Goal: Information Seeking & Learning: Learn about a topic

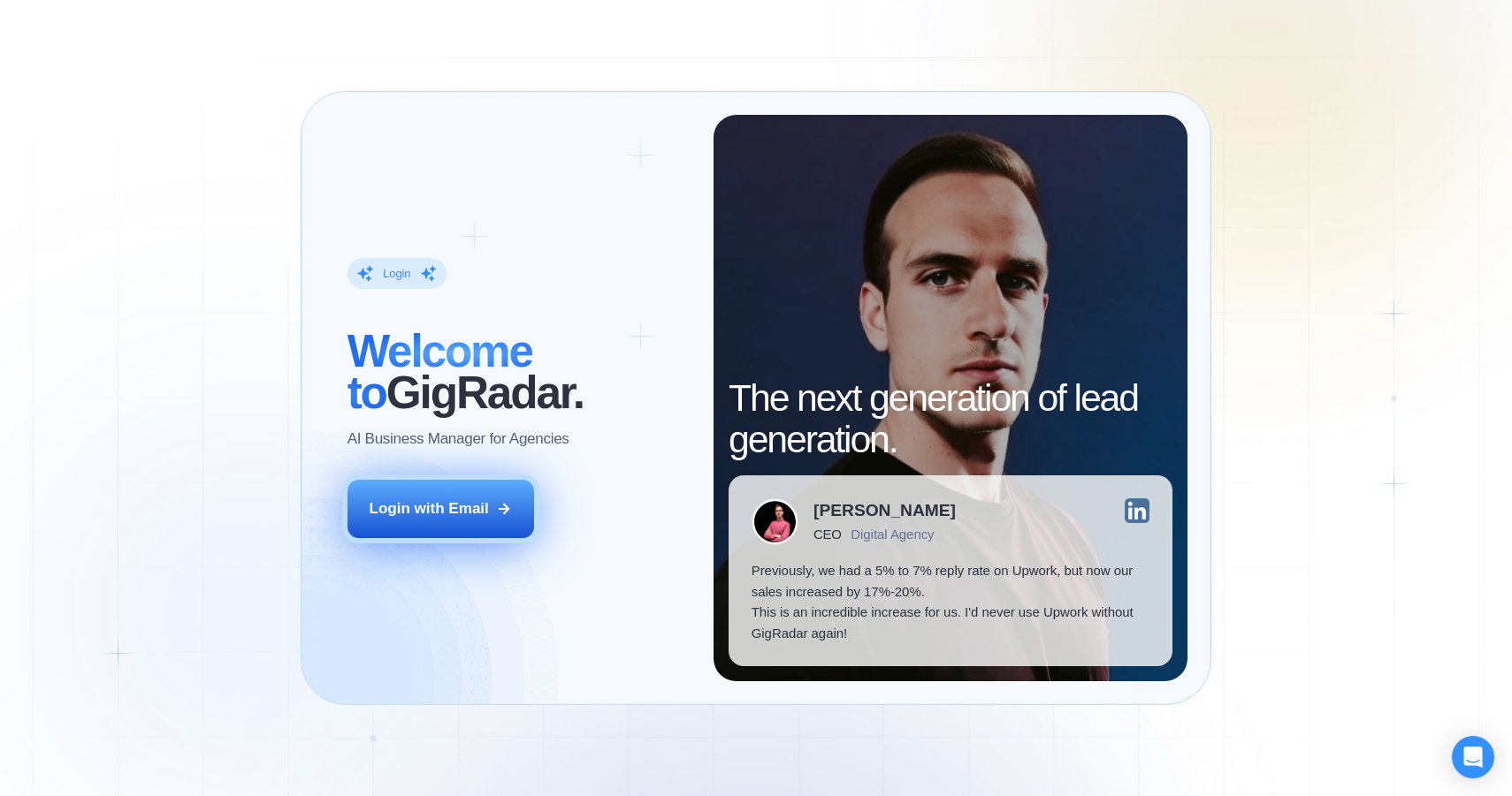
click at [451, 510] on div "Login with Email" at bounding box center [429, 509] width 119 height 21
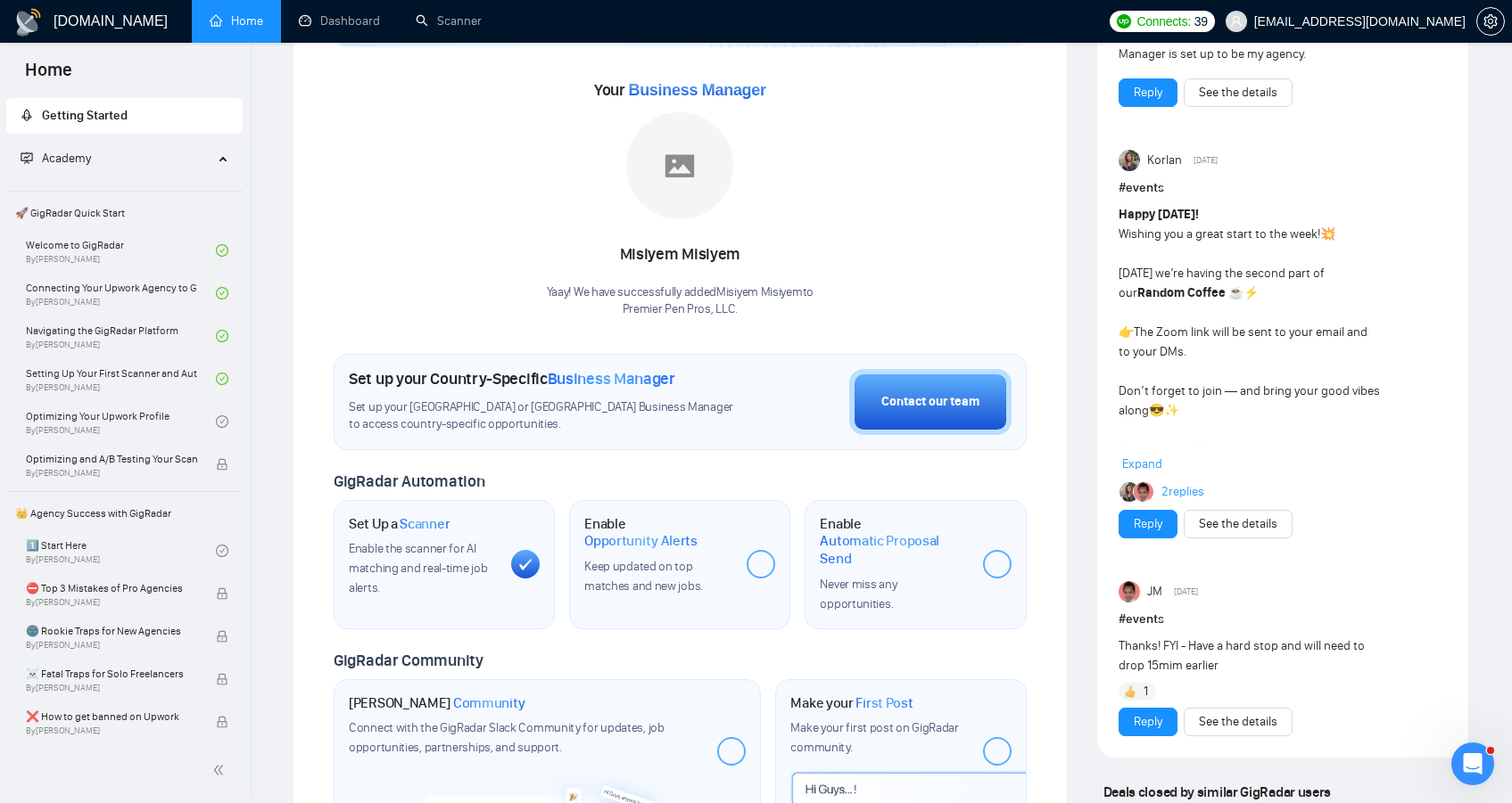
scroll to position [218, 0]
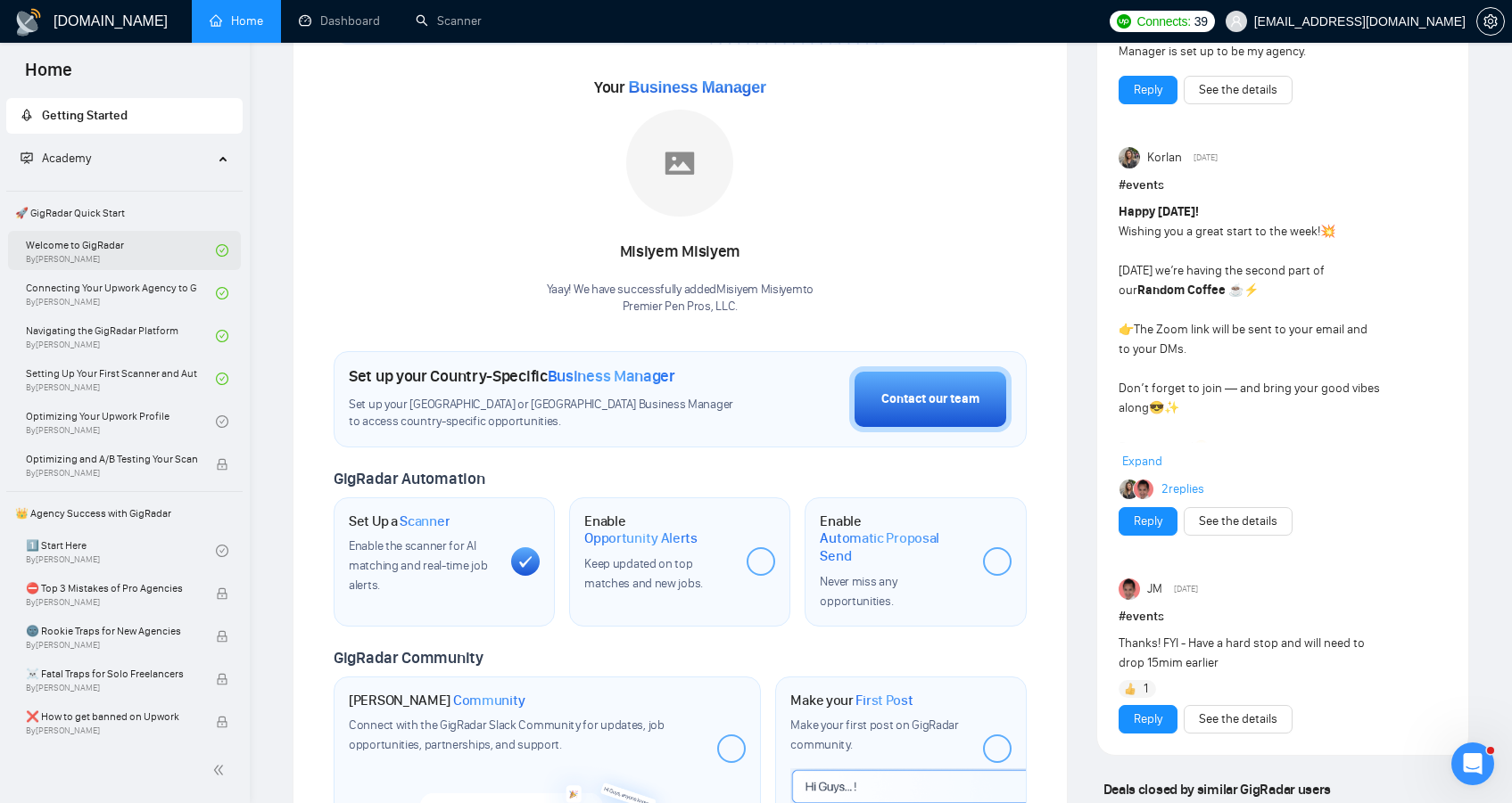
click at [79, 252] on link "Welcome to GigRadar By [PERSON_NAME]" at bounding box center [120, 250] width 190 height 39
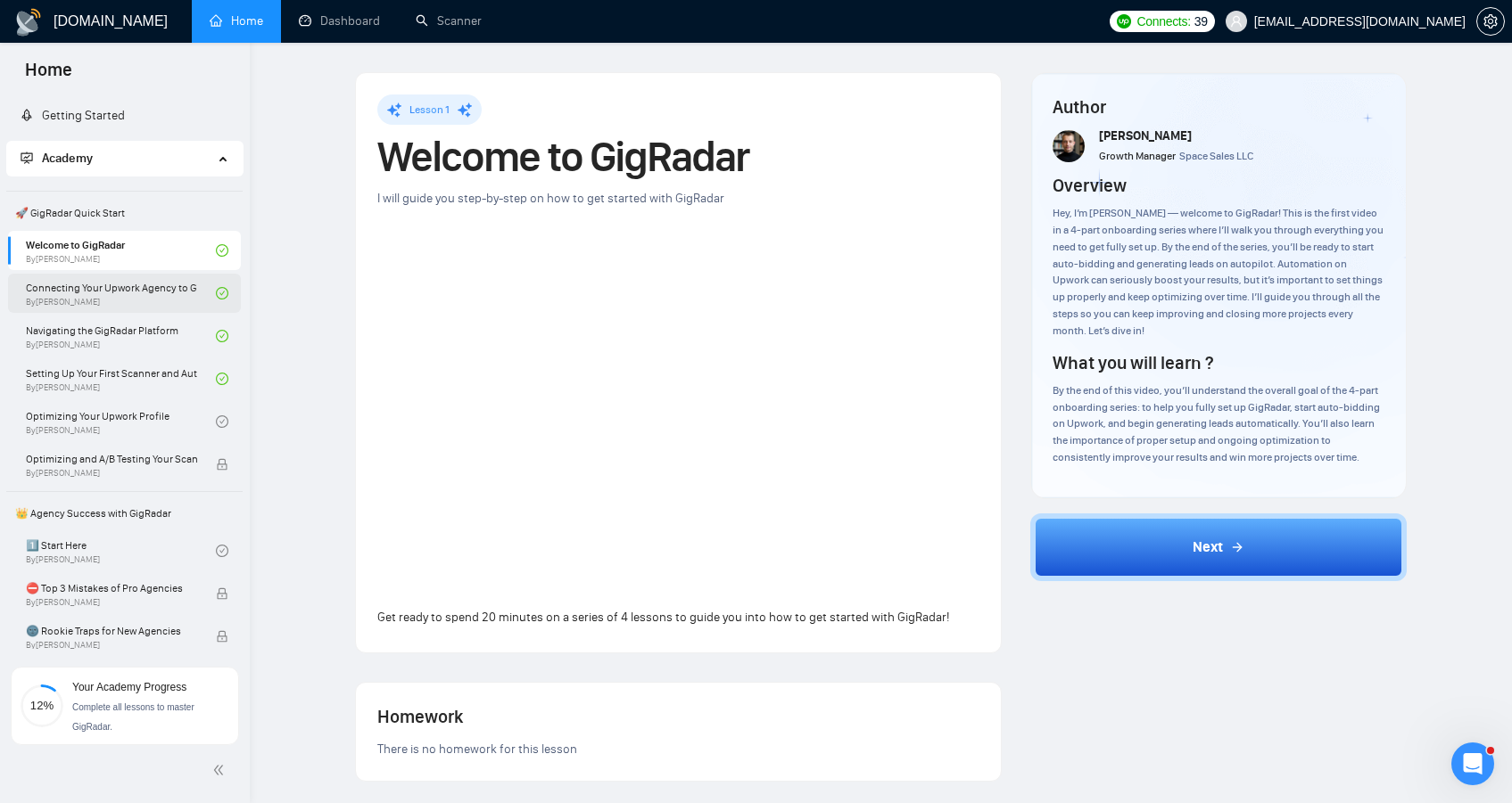
click at [98, 301] on link "Connecting Your Upwork Agency to GigRadar By [PERSON_NAME]" at bounding box center [120, 293] width 190 height 39
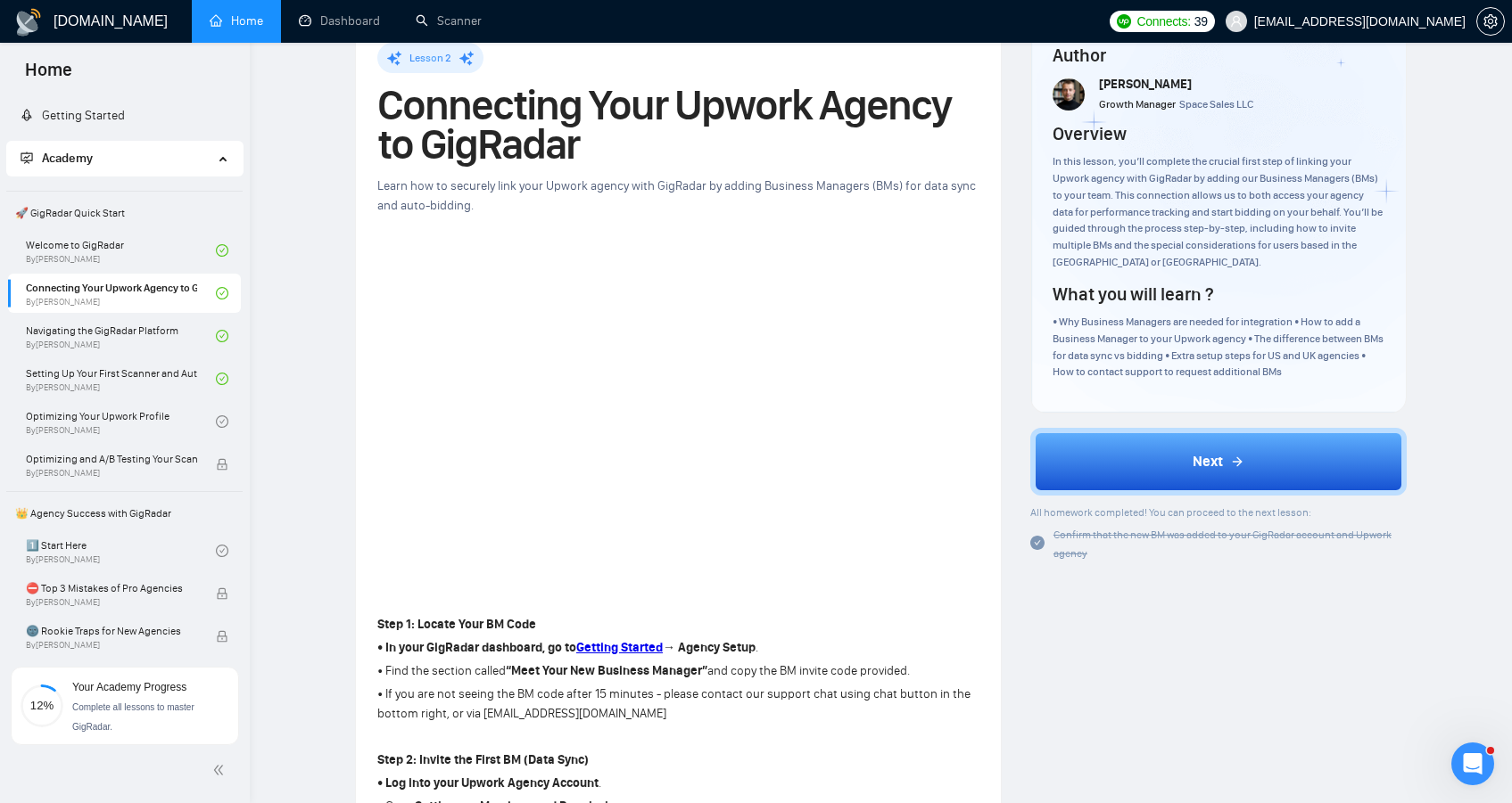
scroll to position [56, 0]
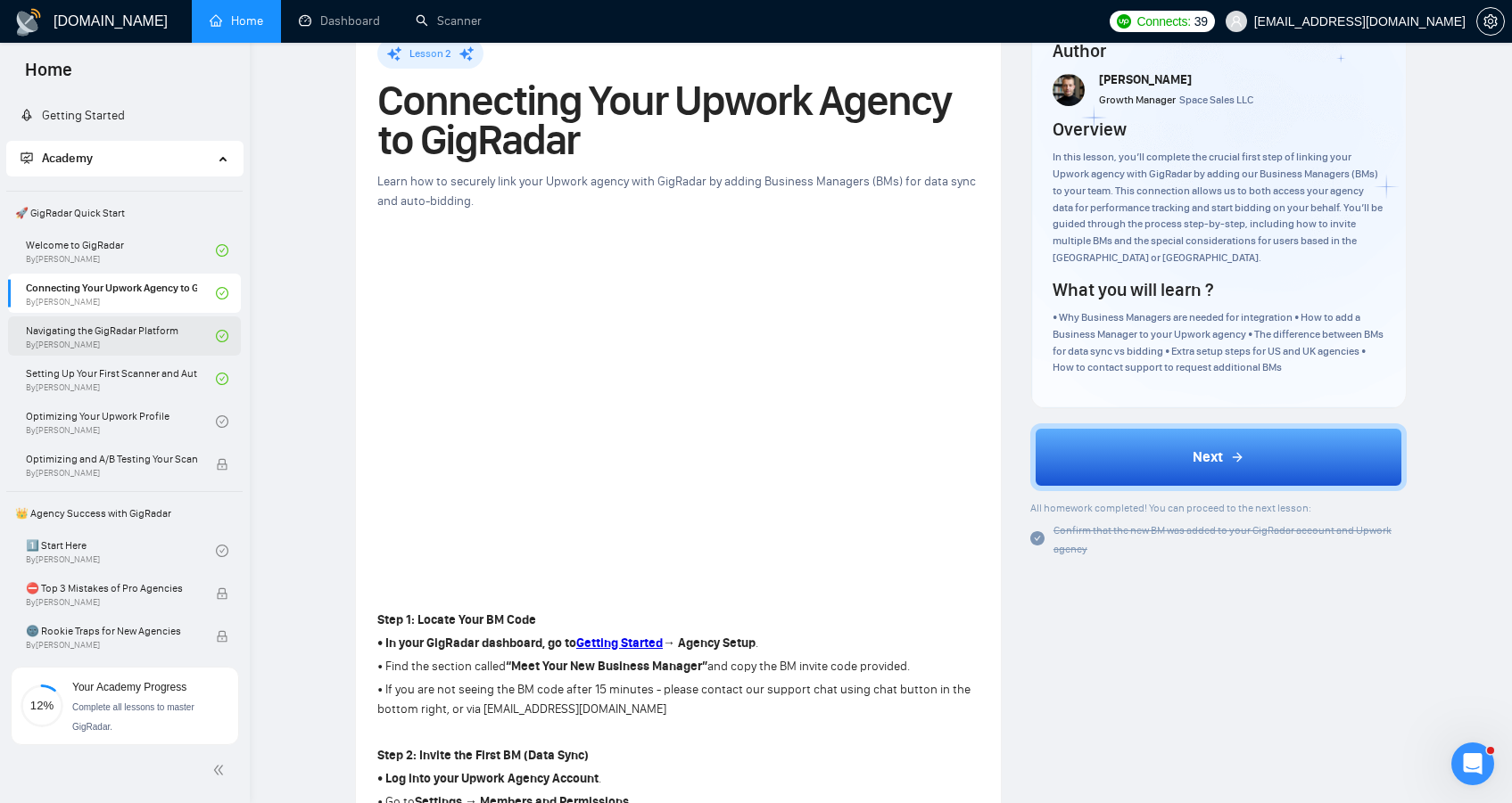
click at [117, 338] on link "Navigating the GigRadar Platform By [PERSON_NAME]" at bounding box center [120, 335] width 190 height 39
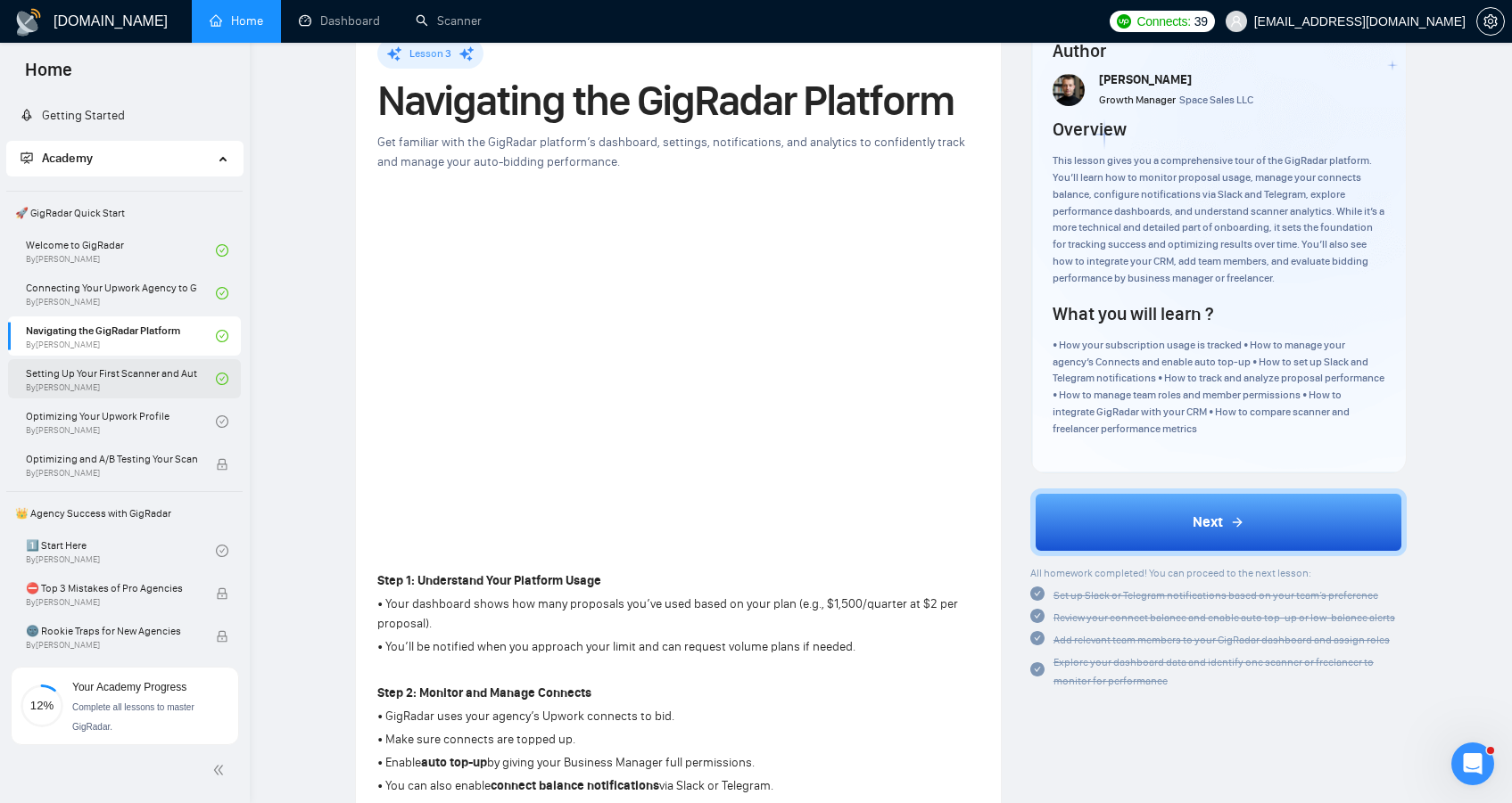
click at [154, 390] on link "Setting Up Your First Scanner and Auto-Bidder By [PERSON_NAME]" at bounding box center [120, 378] width 190 height 39
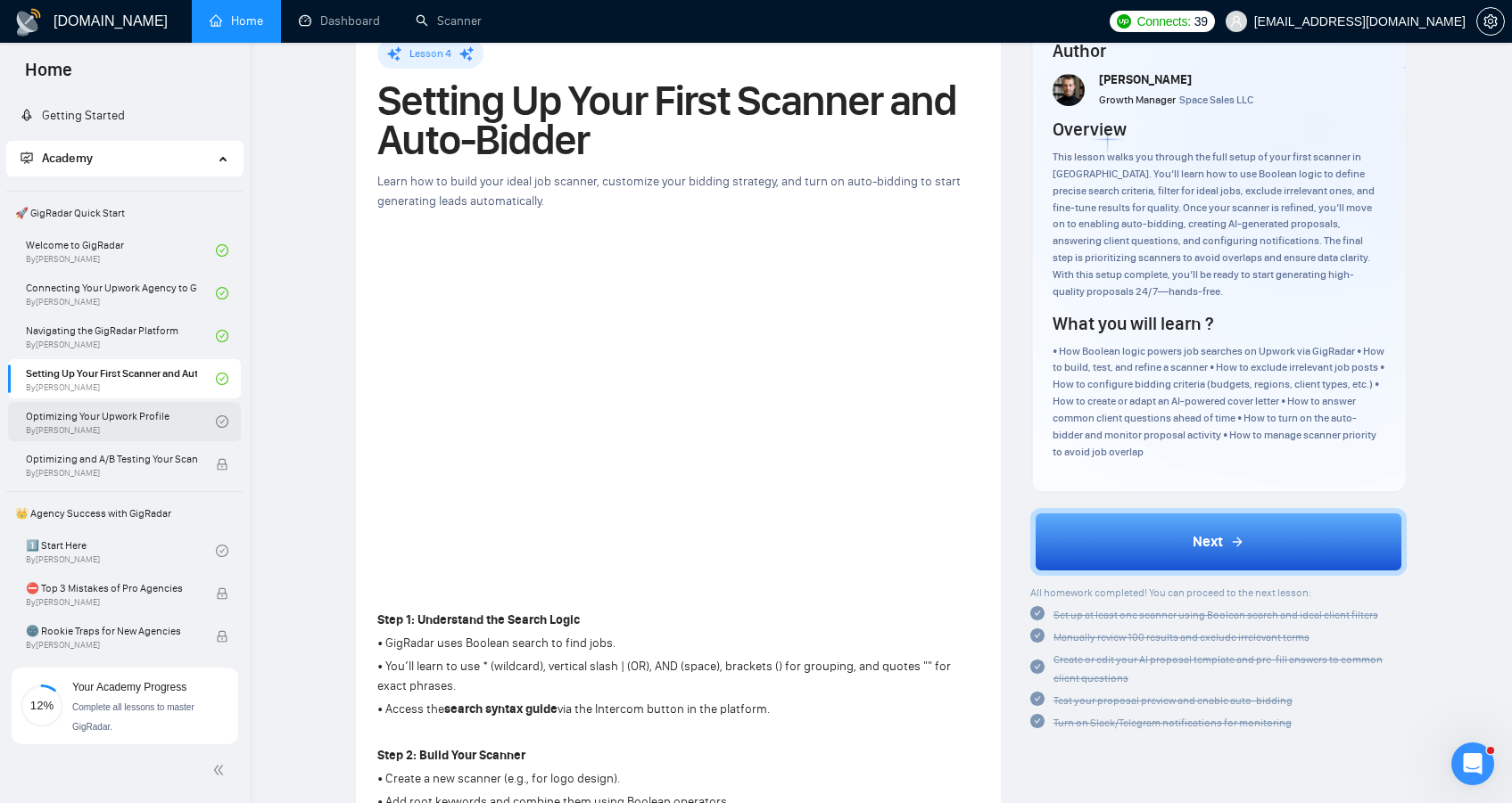
click at [141, 426] on link "Optimizing Your Upwork Profile By [PERSON_NAME]" at bounding box center [120, 421] width 190 height 39
